Goal: Communication & Community: Answer question/provide support

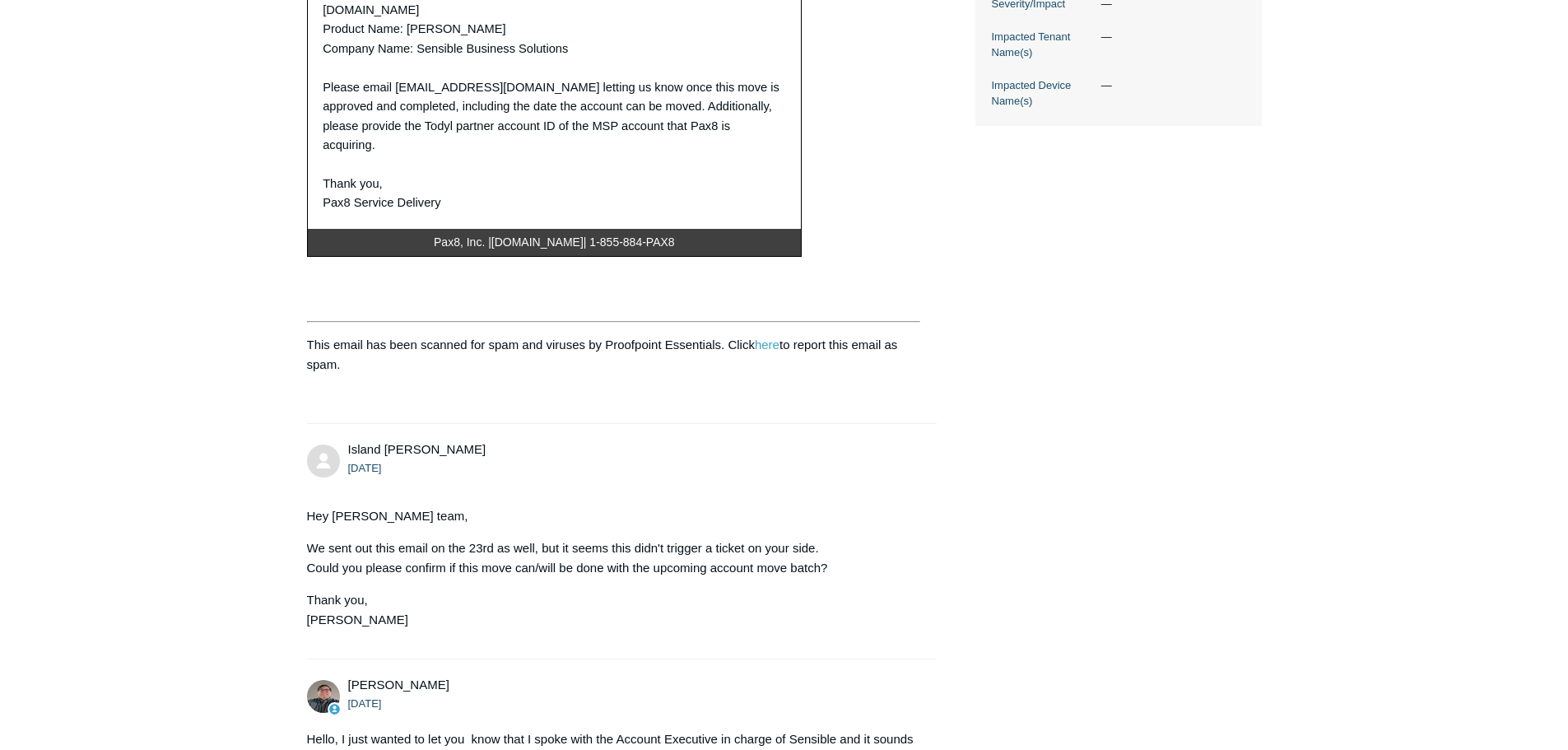
scroll to position [659, 0]
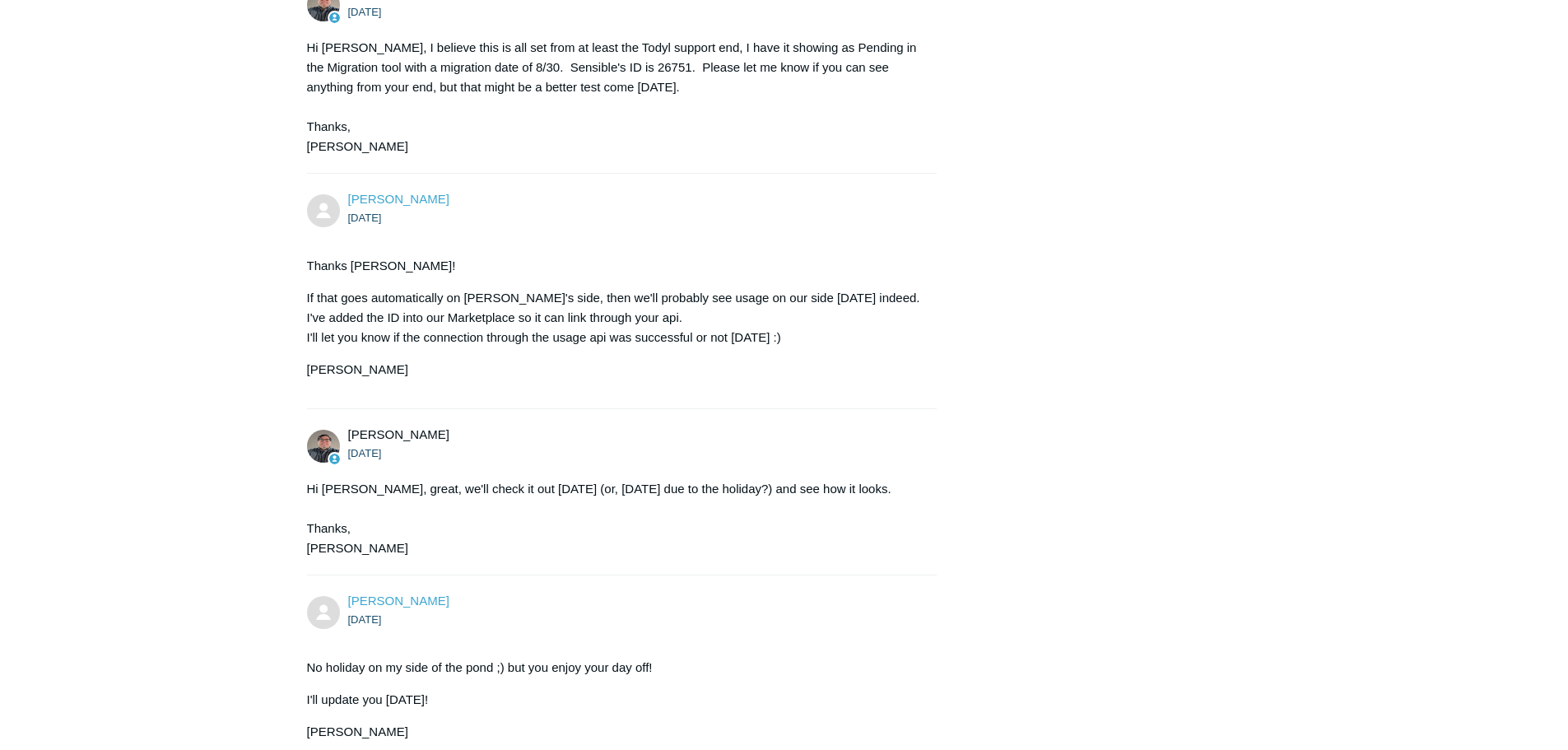
scroll to position [6776, 0]
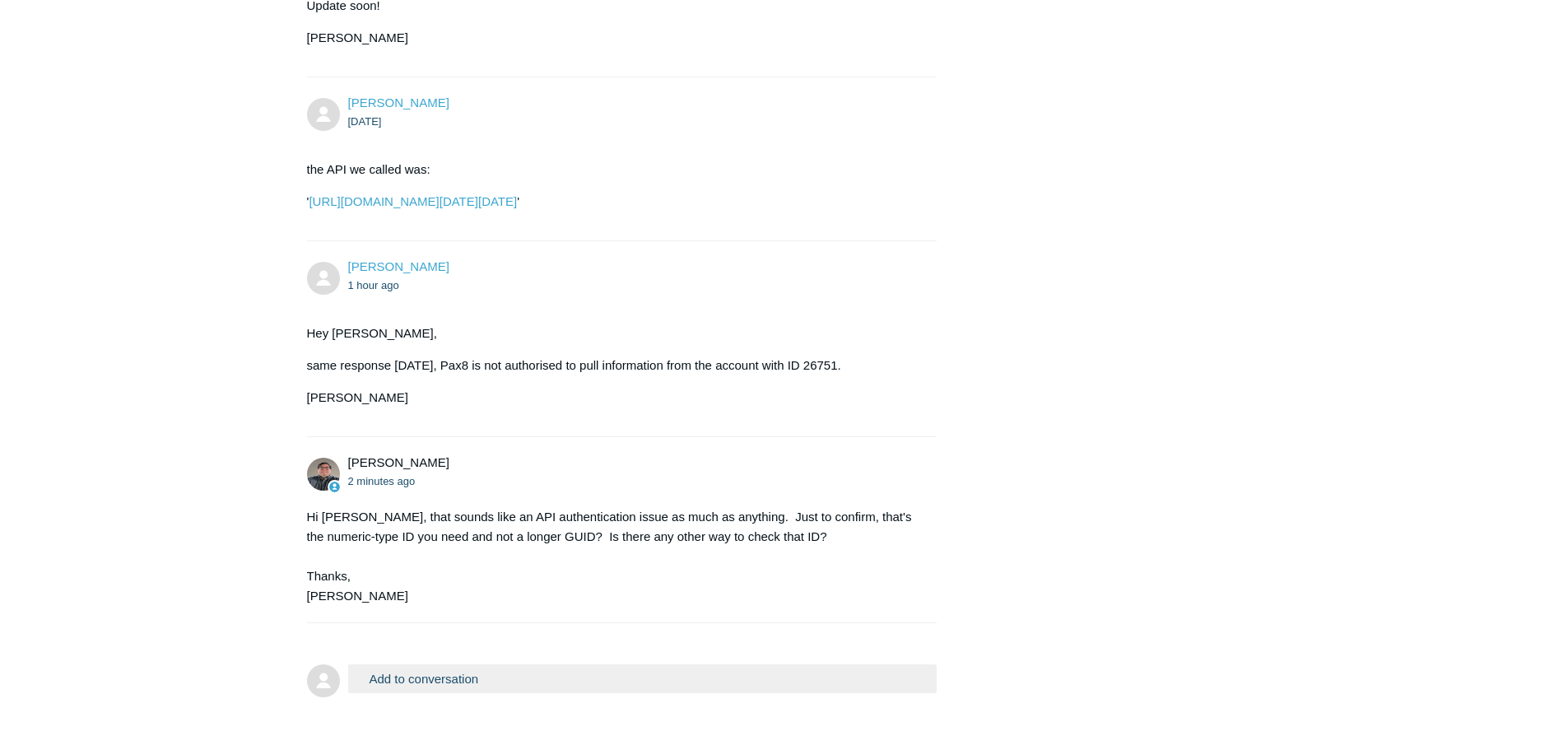
click at [529, 664] on button "Add to conversation" at bounding box center [643, 678] width 590 height 29
drag, startPoint x: 232, startPoint y: 0, endPoint x: 727, endPoint y: 521, distance: 718.7
click at [727, 521] on div "Hi Nick, that sounds like an API authentication issue as much as anything. Just…" at bounding box center [614, 557] width 614 height 99
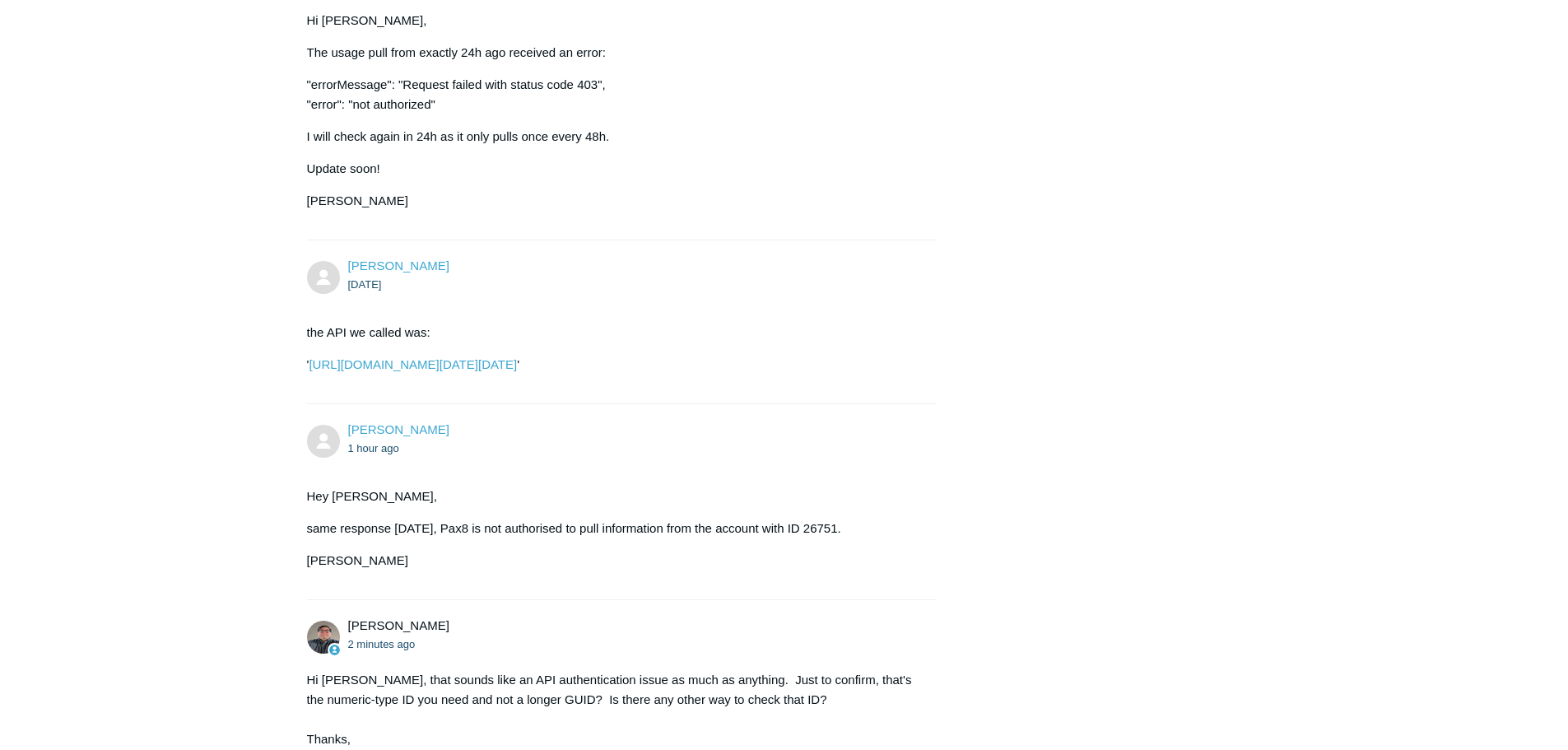
scroll to position [6989, 0]
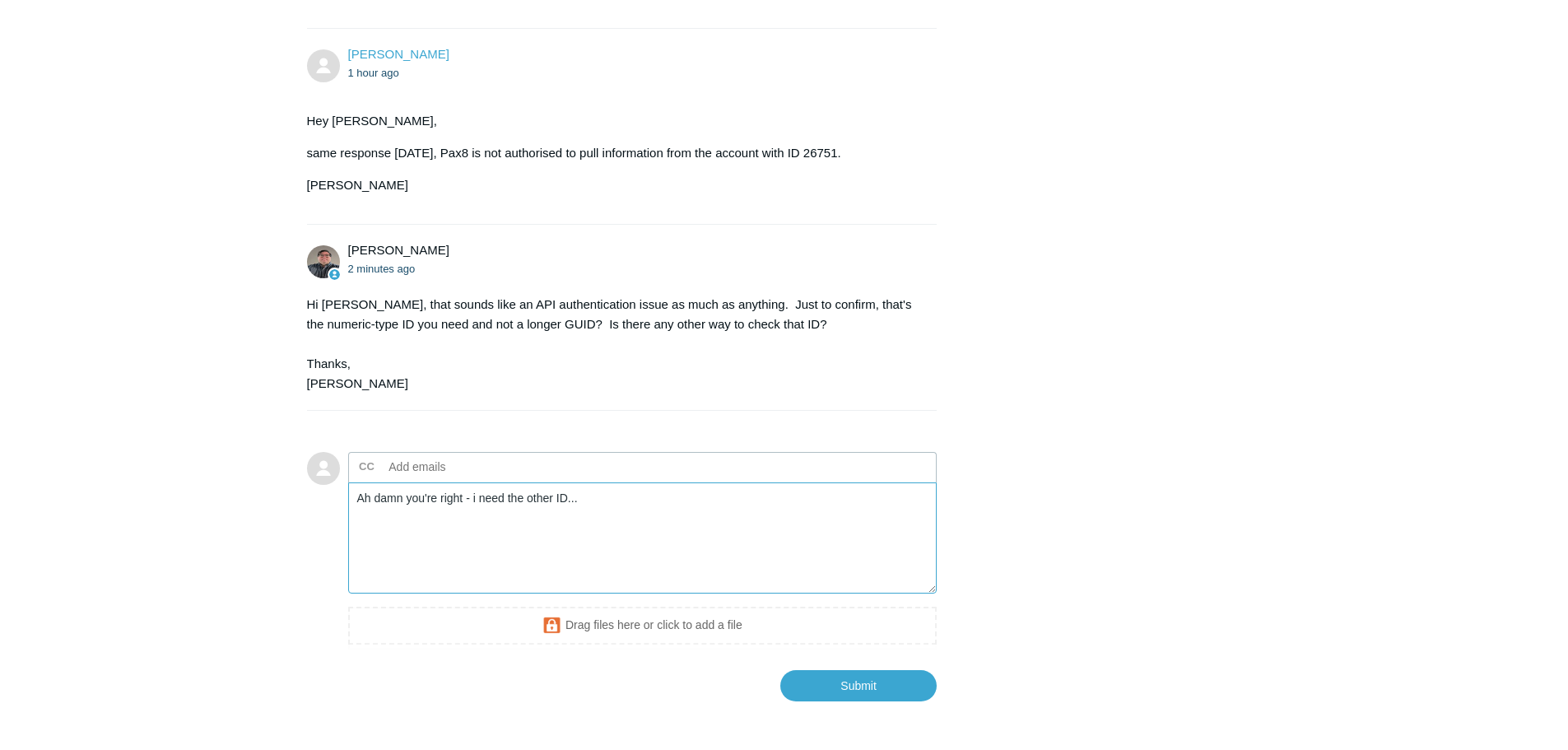
click at [632, 482] on textarea "Ah damn you're right - i need the other ID..." at bounding box center [643, 538] width 590 height 111
click at [640, 482] on textarea "Ah damn you're right - i need the other ID..." at bounding box center [643, 538] width 590 height 111
type textarea "Ah damn you're right - i need the other ID... Can you forward that to me please…"
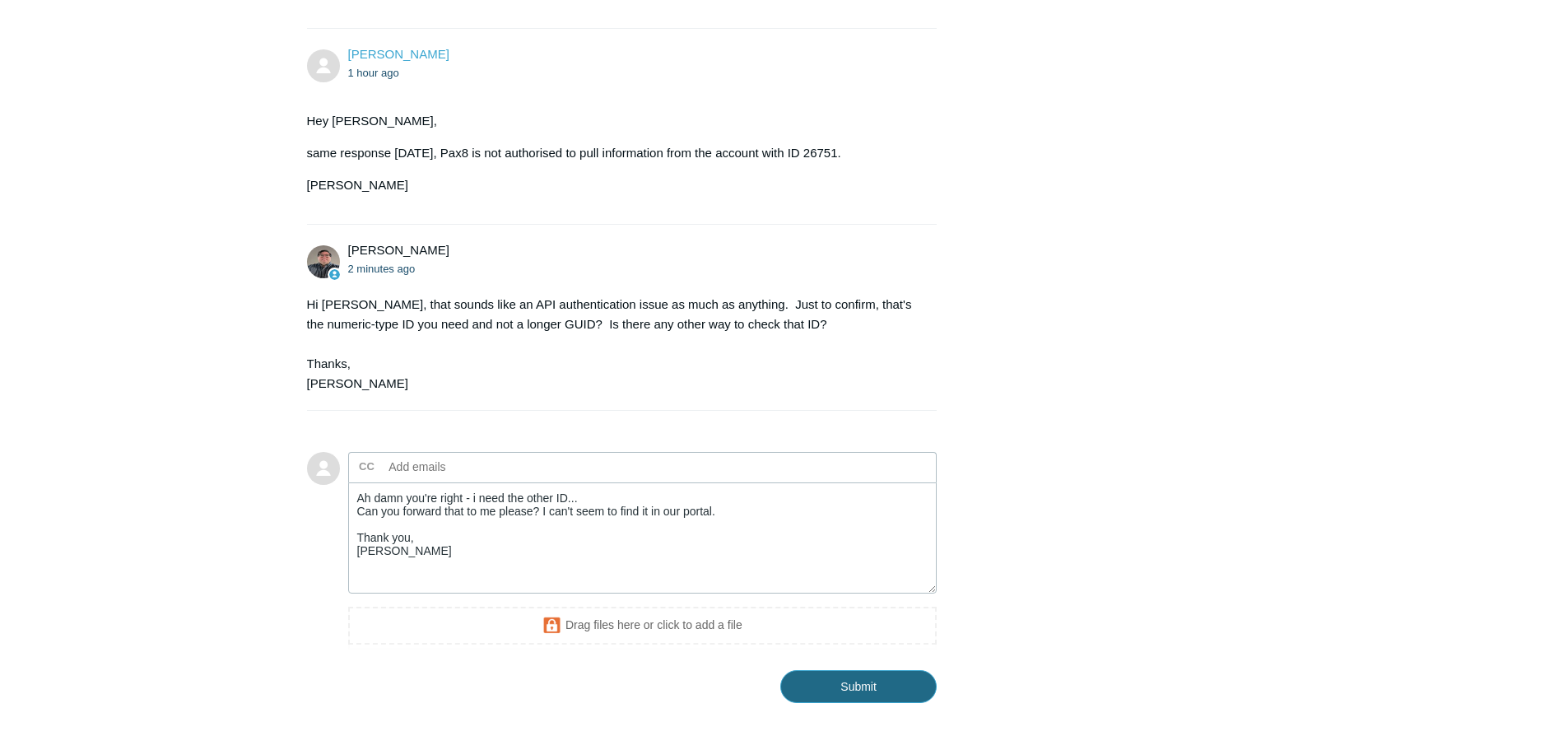
click at [867, 670] on input "Submit" at bounding box center [858, 686] width 156 height 33
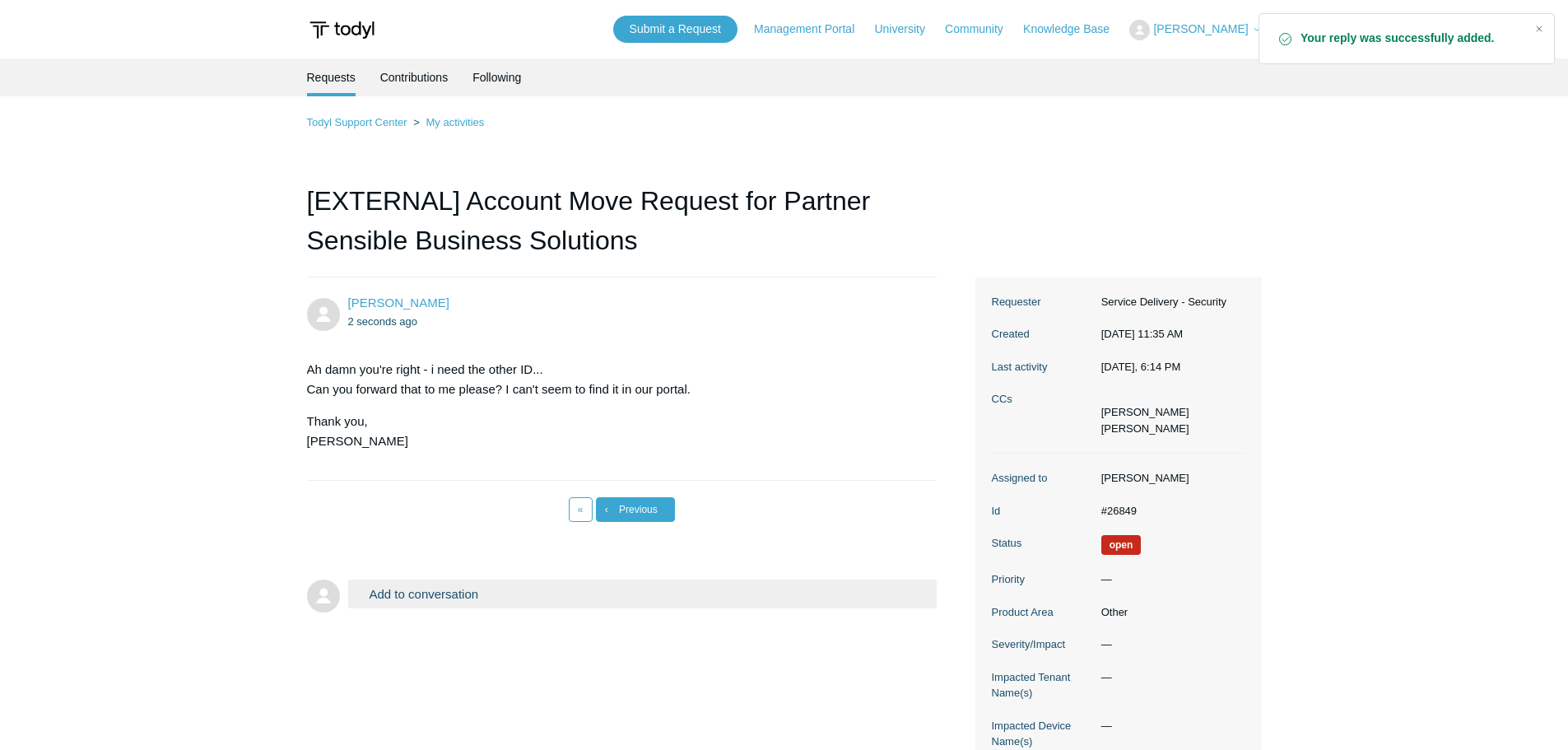
click at [617, 504] on link "‹ Previous" at bounding box center [636, 510] width 79 height 25
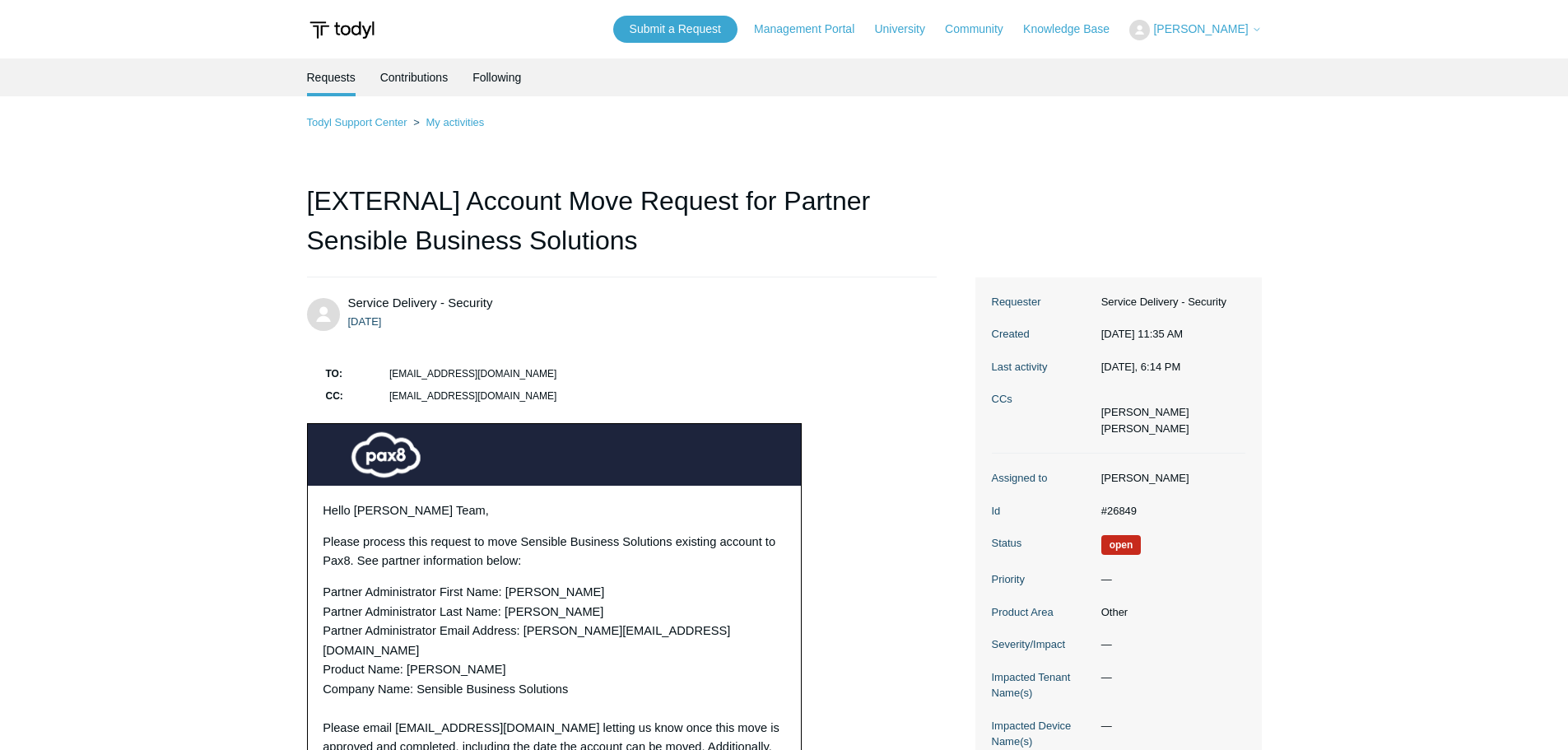
click at [1188, 24] on span "[PERSON_NAME]" at bounding box center [1200, 28] width 94 height 13
click at [1150, 26] on img at bounding box center [1139, 29] width 20 height 20
click at [1150, 27] on img at bounding box center [1139, 29] width 20 height 20
click at [1215, 61] on link "My Support Requests" at bounding box center [1210, 64] width 161 height 29
